Goal: Information Seeking & Learning: Learn about a topic

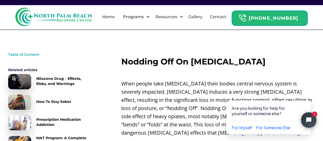
scroll to position [179, 0]
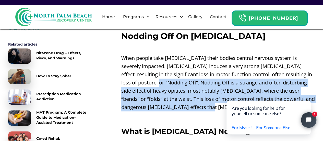
drag, startPoint x: 157, startPoint y: 74, endPoint x: 213, endPoint y: 97, distance: 59.9
click at [213, 97] on p "When people take [MEDICAL_DATA] their bodies central nervous system is severely…" at bounding box center [217, 82] width 193 height 57
copy p "Nodding Off is a strange and often disturbing side effect of heavy opiates, mos…"
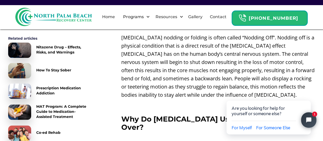
scroll to position [304, 0]
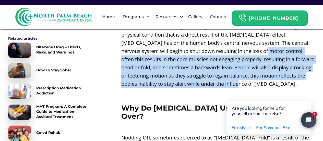
drag, startPoint x: 243, startPoint y: 41, endPoint x: 240, endPoint y: 73, distance: 32.6
click at [240, 73] on p "[MEDICAL_DATA] nodding or folding is often called “Nodding Off”. Nodding off is…" at bounding box center [217, 54] width 193 height 65
copy p "often this results in the core muscles not engaging properly, resulting in a fo…"
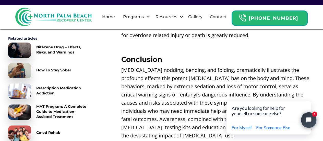
scroll to position [1147, 0]
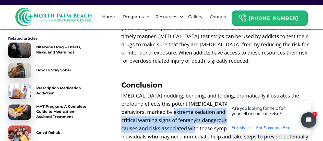
drag, startPoint x: 157, startPoint y: 57, endPoint x: 177, endPoint y: 77, distance: 27.6
click at [168, 91] on p "[MEDICAL_DATA] nodding, bending, and folding, dramatically illustrates the prof…" at bounding box center [217, 127] width 193 height 73
